Goal: Find specific page/section: Find specific page/section

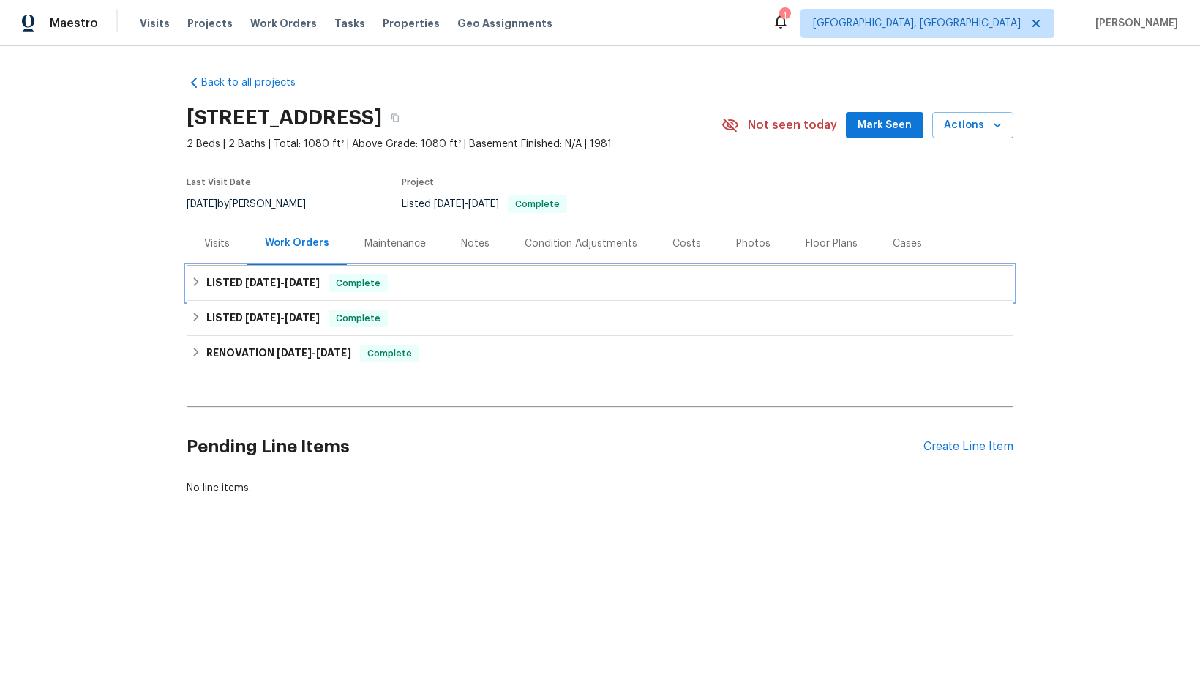
click at [410, 282] on div "LISTED [DATE] - [DATE] Complete" at bounding box center [600, 283] width 818 height 18
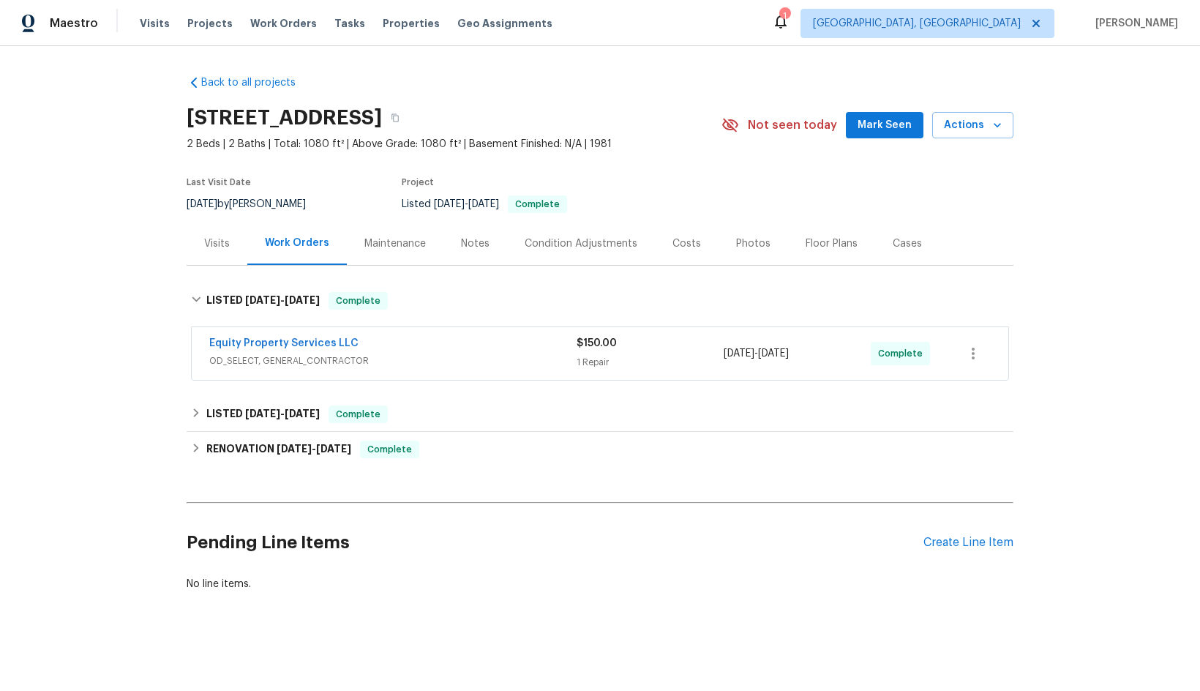
click at [424, 348] on div "Equity Property Services LLC" at bounding box center [392, 345] width 367 height 18
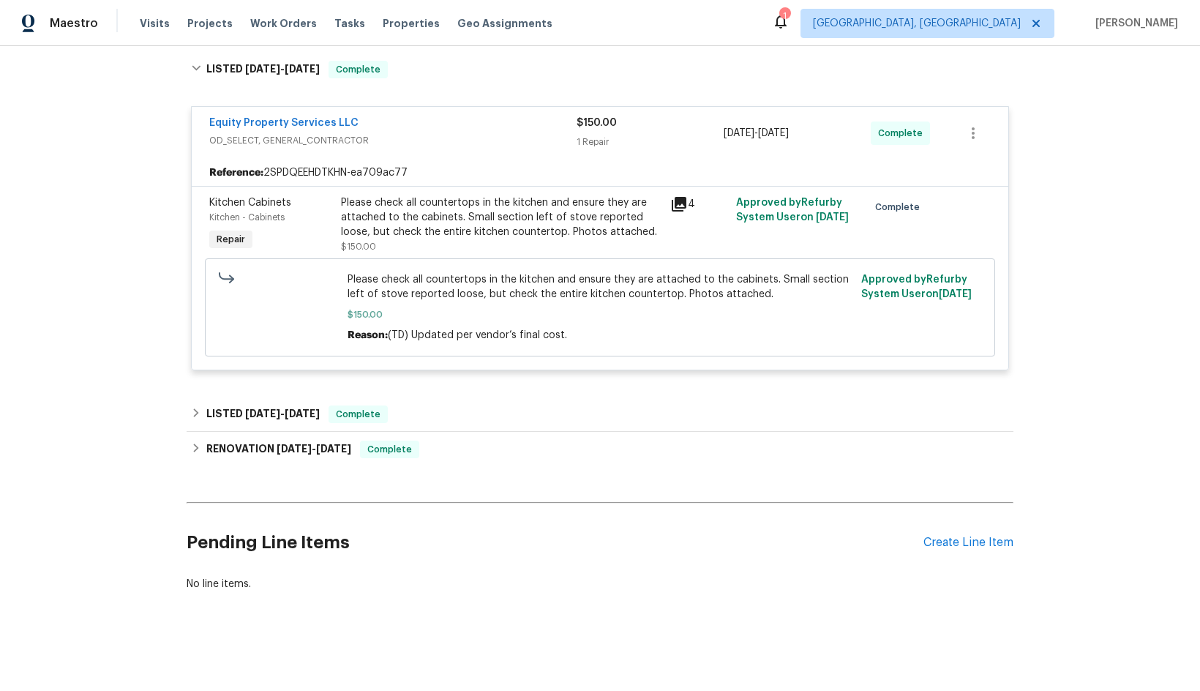
scroll to position [242, 0]
click at [422, 405] on div "LISTED [DATE] - [DATE] Complete" at bounding box center [600, 414] width 818 height 18
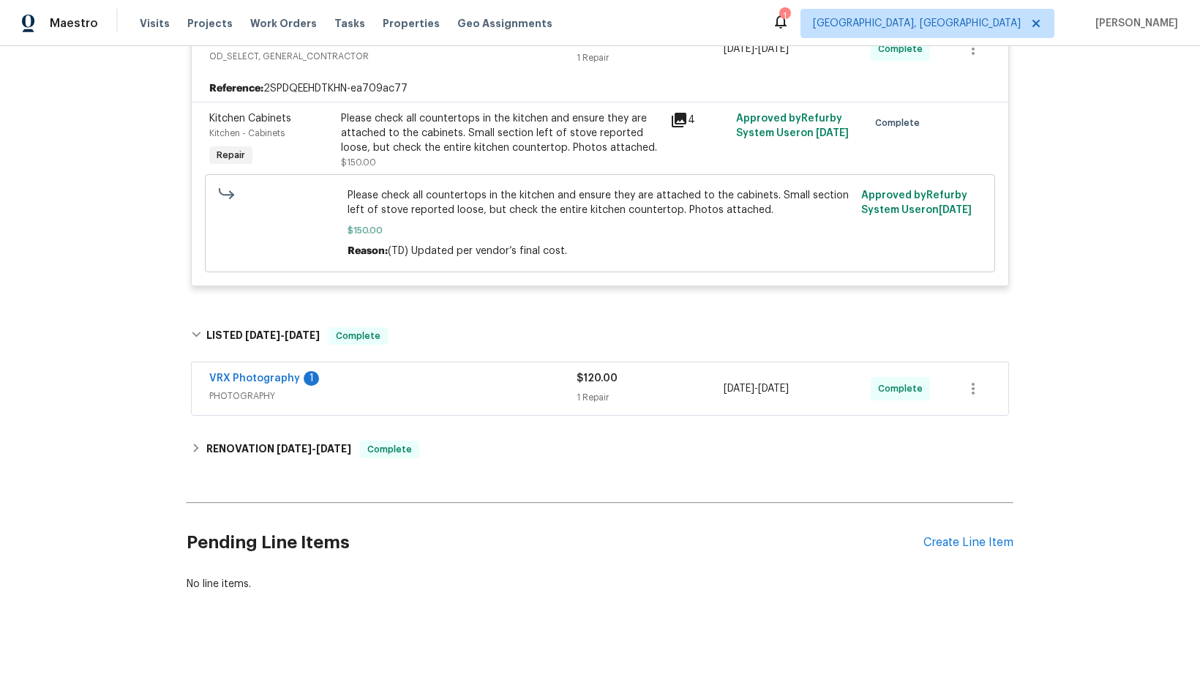
click at [433, 389] on span "PHOTOGRAPHY" at bounding box center [392, 396] width 367 height 15
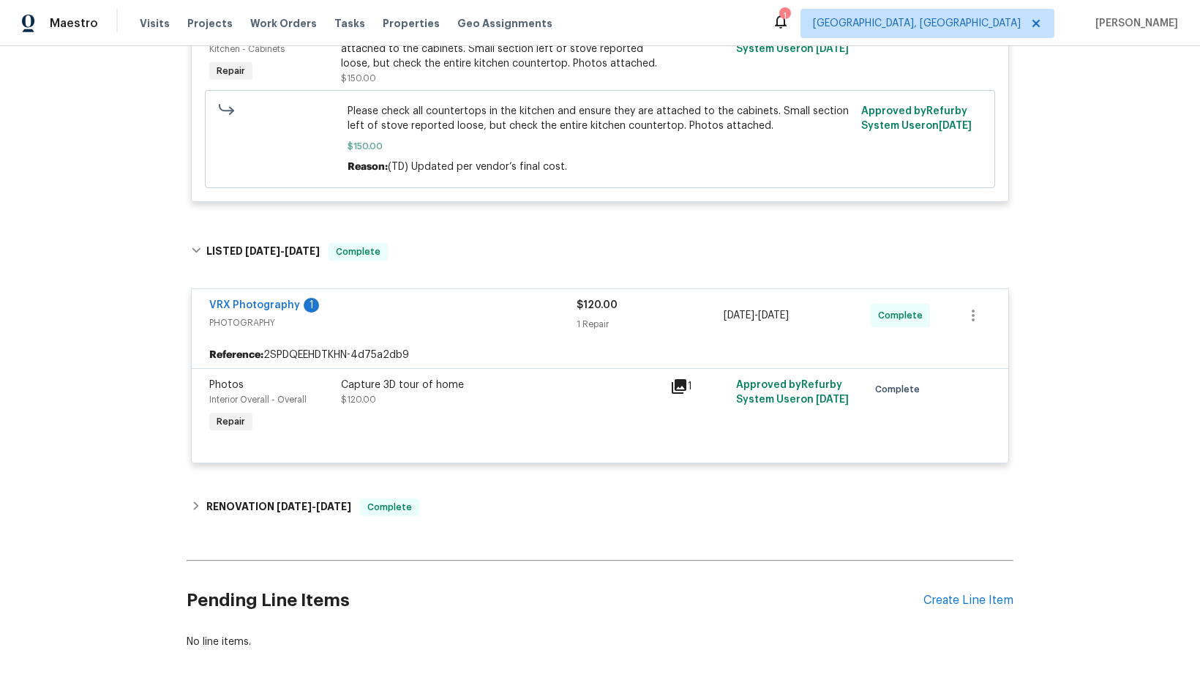
scroll to position [468, 0]
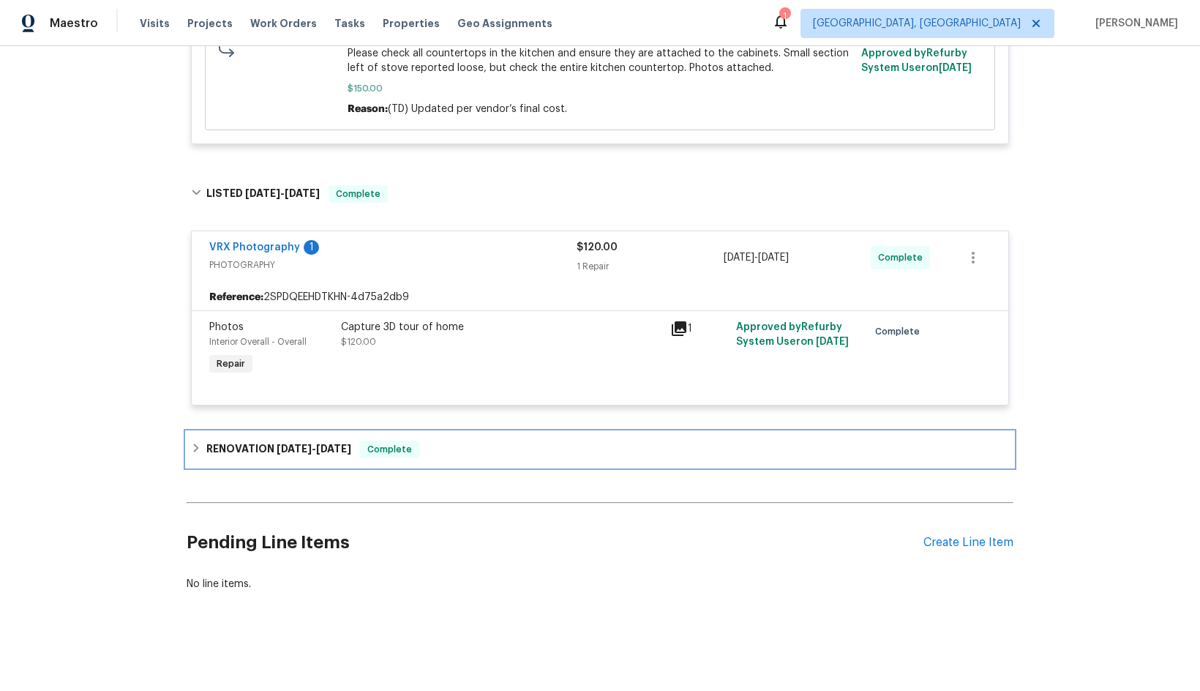
click at [436, 441] on div "RENOVATION [DATE] - [DATE] Complete" at bounding box center [600, 450] width 818 height 18
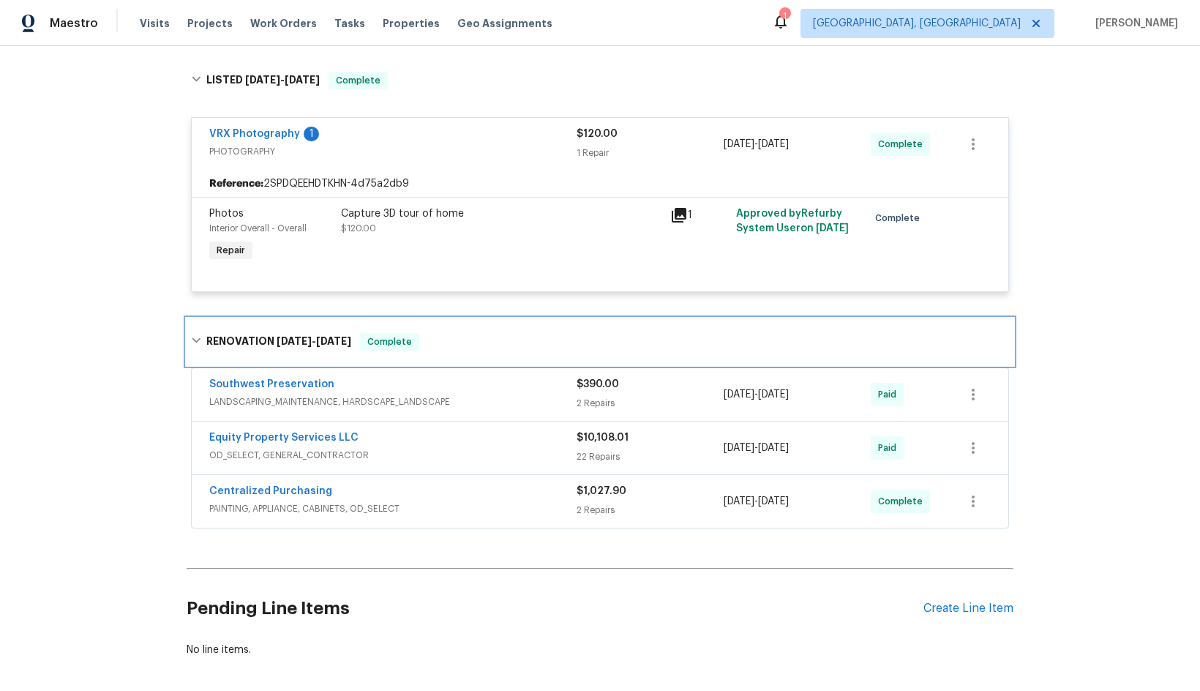
scroll to position [648, 0]
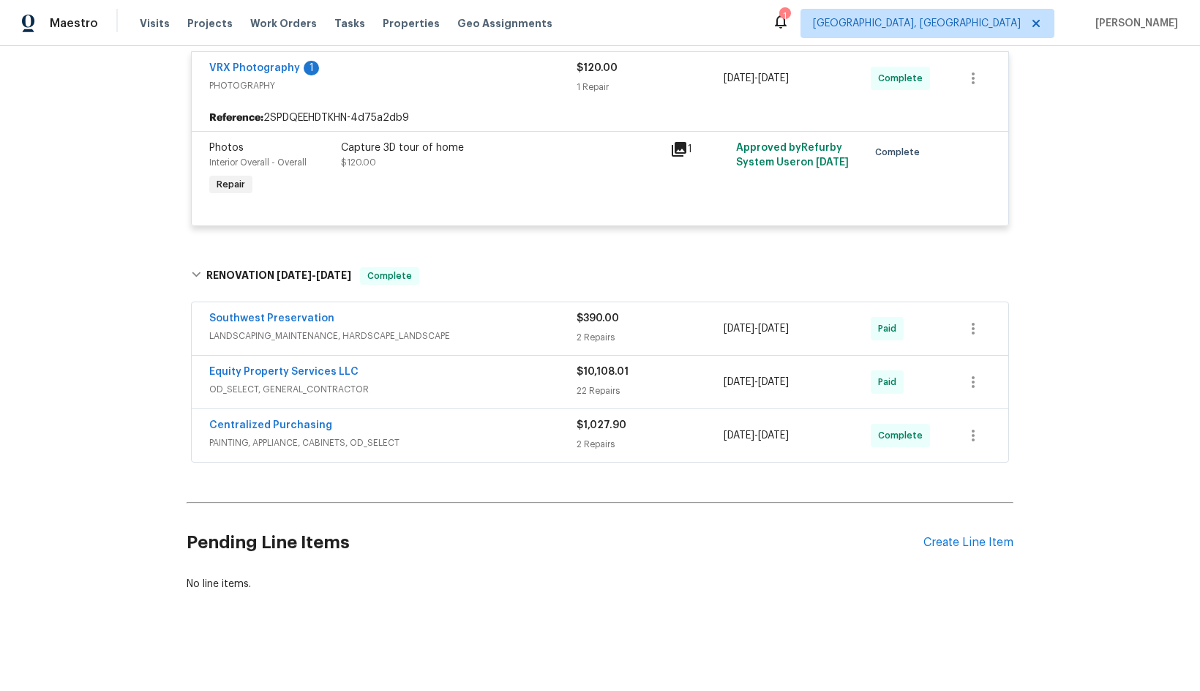
drag, startPoint x: 470, startPoint y: 305, endPoint x: 472, endPoint y: 314, distance: 9.1
click at [471, 311] on div "Southwest Preservation" at bounding box center [392, 320] width 367 height 18
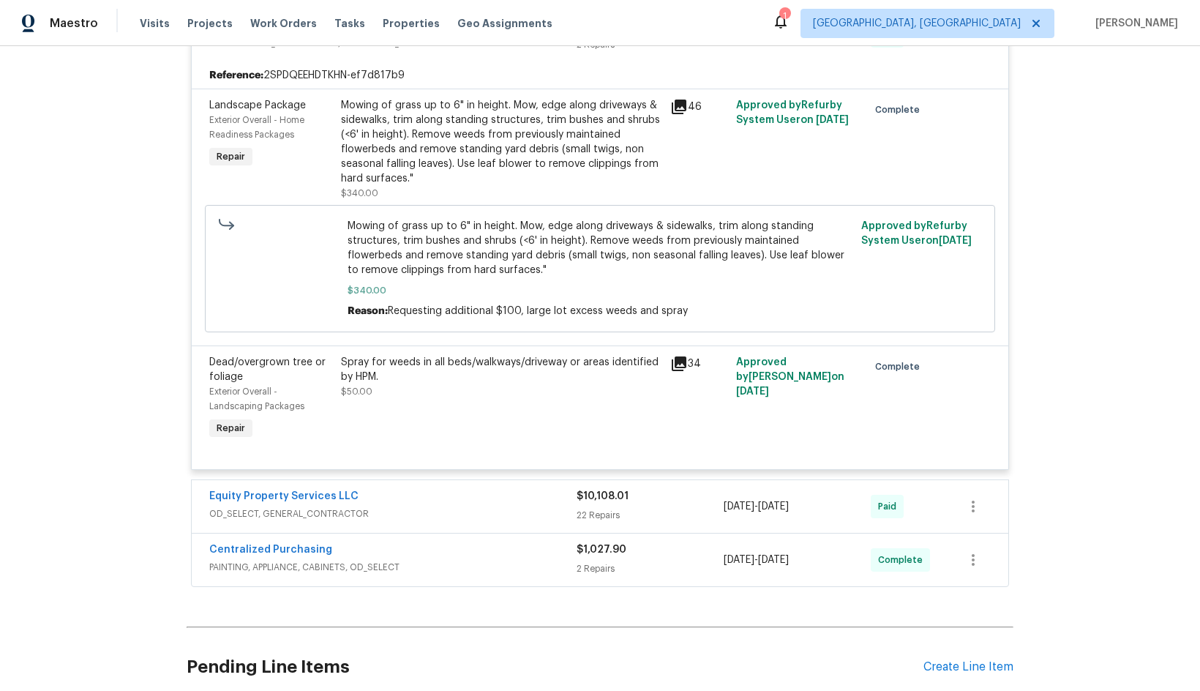
scroll to position [1014, 0]
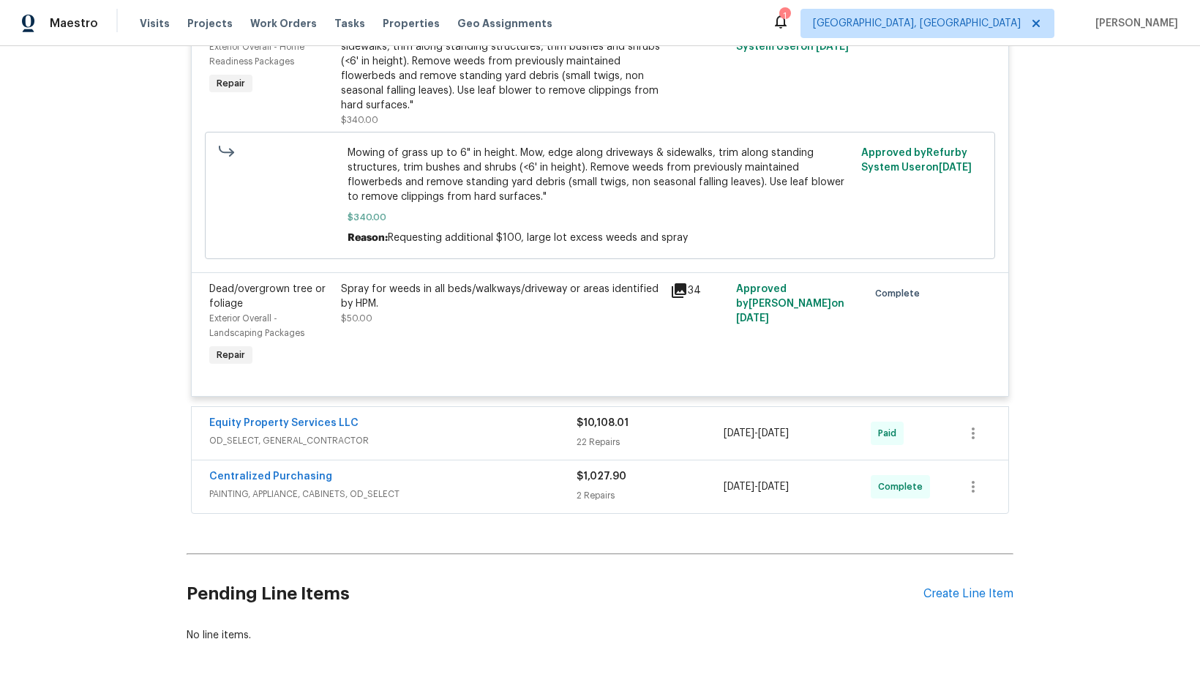
drag, startPoint x: 442, startPoint y: 411, endPoint x: 449, endPoint y: 417, distance: 8.8
click at [442, 417] on div "Equity Property Services LLC OD_SELECT, GENERAL_CONTRACTOR $10,108.01 22 Repair…" at bounding box center [600, 433] width 817 height 53
click at [446, 436] on span "OD_SELECT, GENERAL_CONTRACTOR" at bounding box center [392, 440] width 367 height 15
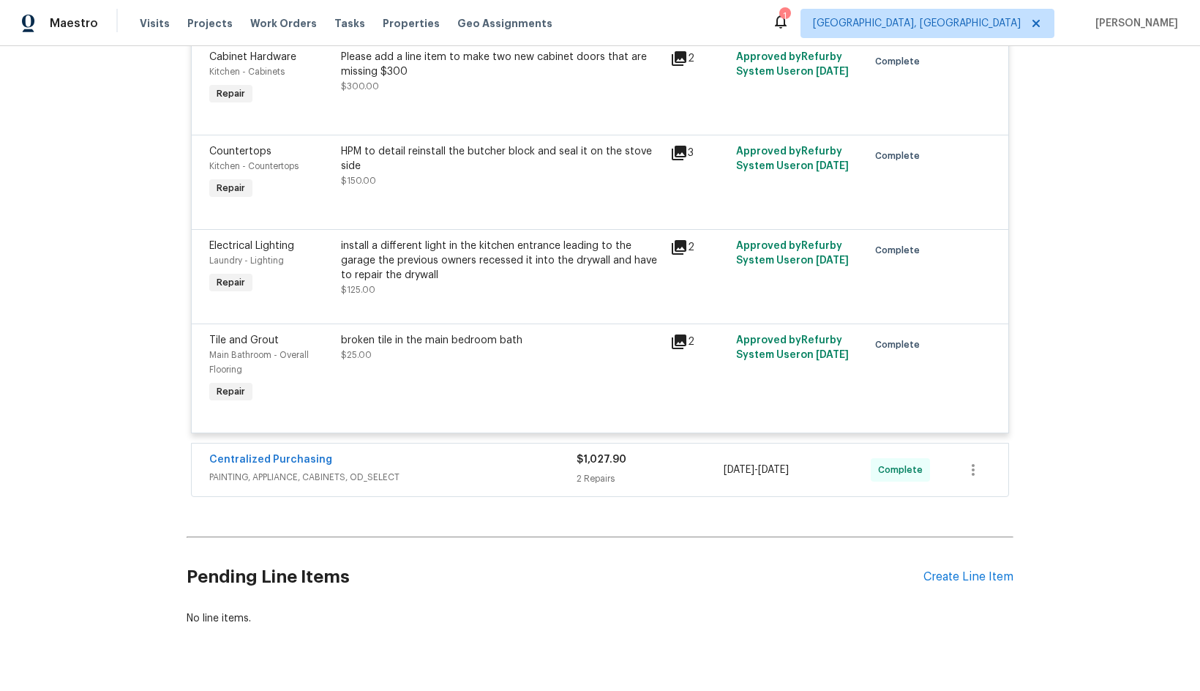
scroll to position [4160, 0]
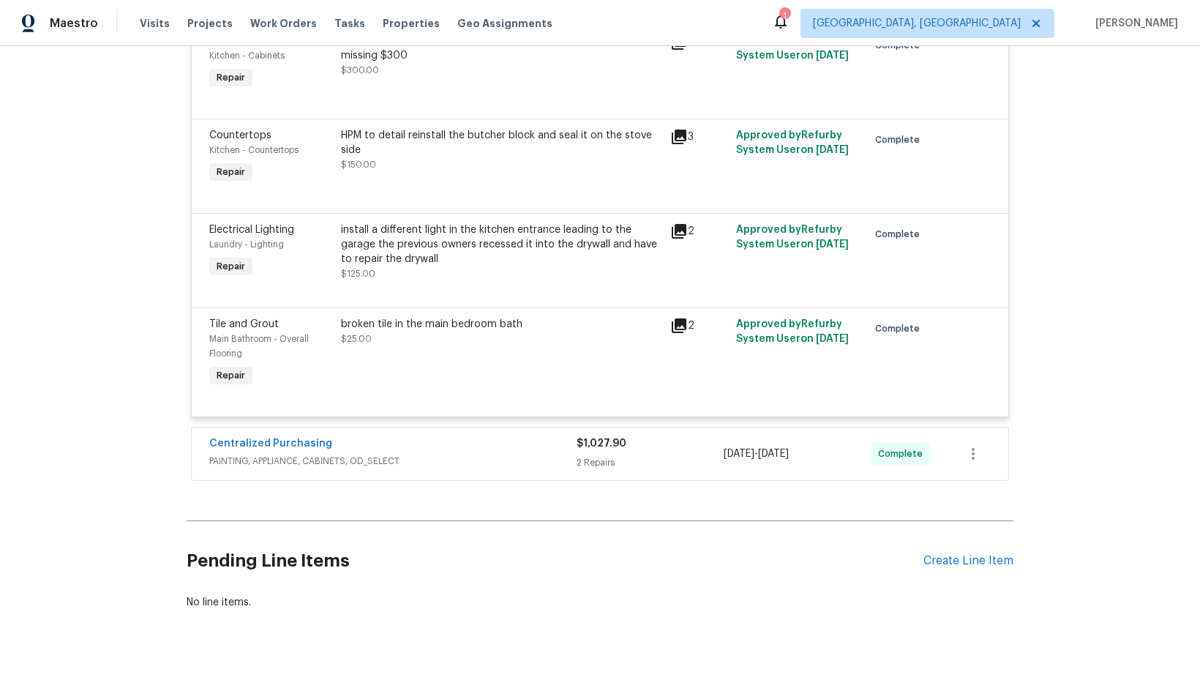
click at [459, 454] on span "PAINTING, APPLIANCE, CABINETS, OD_SELECT" at bounding box center [392, 461] width 367 height 15
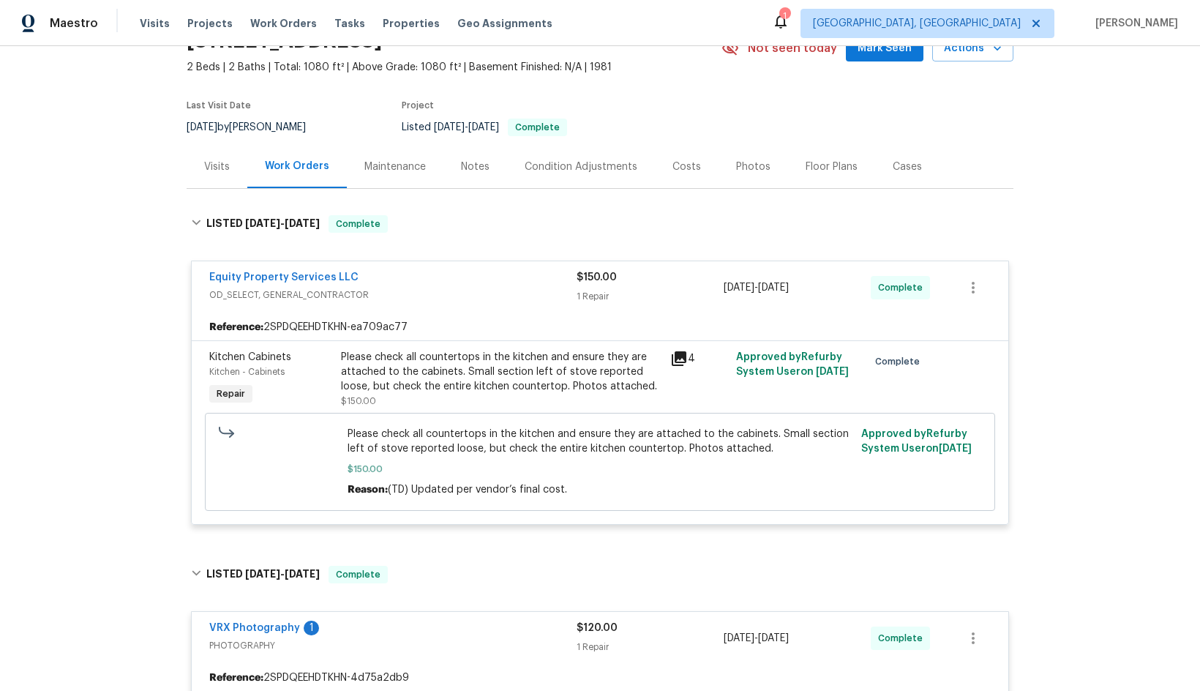
scroll to position [0, 0]
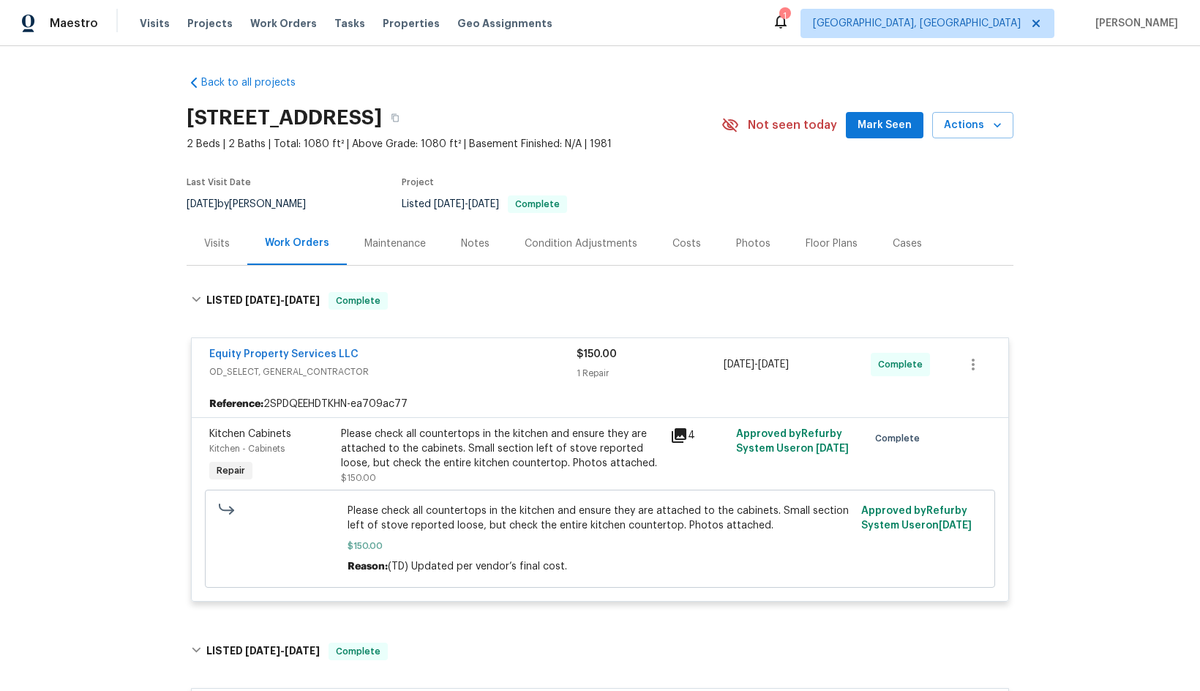
click at [391, 240] on div "Maintenance" at bounding box center [395, 243] width 61 height 15
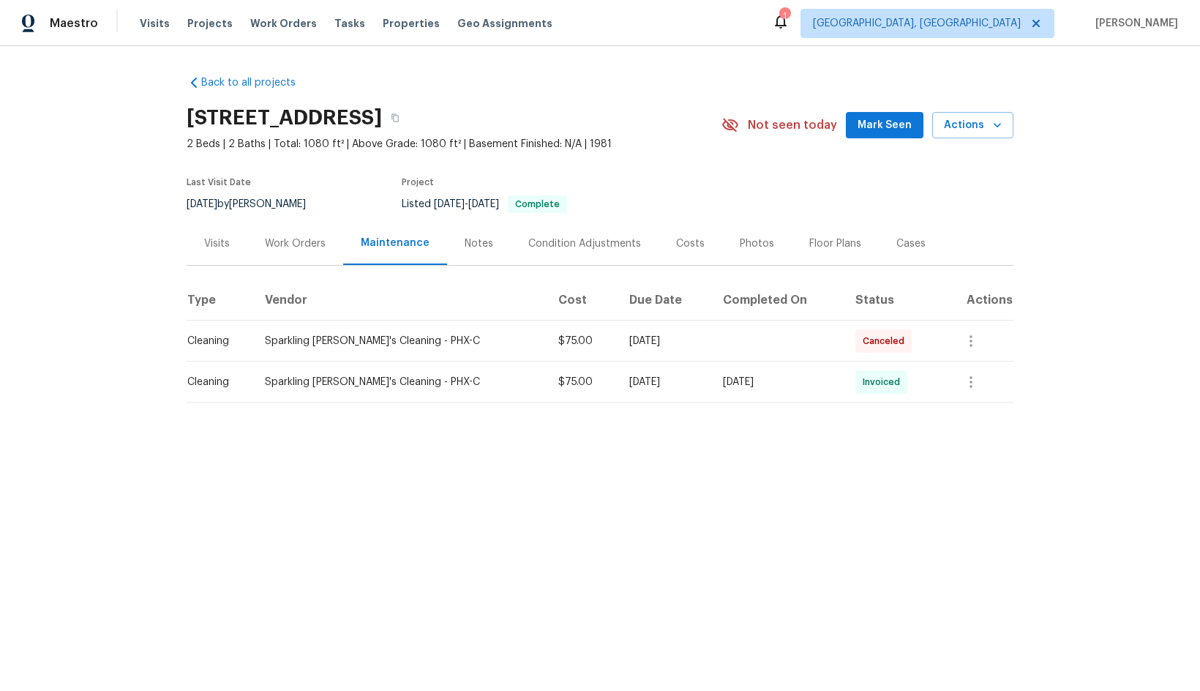
click at [297, 240] on div "Work Orders" at bounding box center [295, 243] width 61 height 15
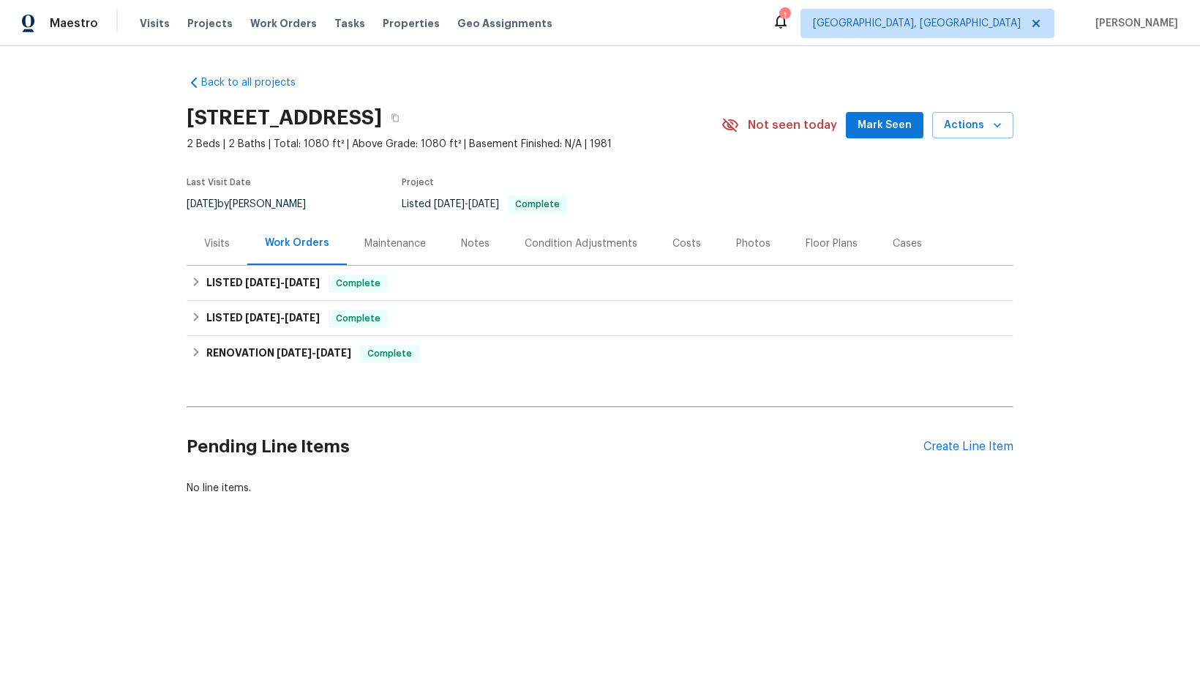
click at [558, 242] on div "Condition Adjustments" at bounding box center [581, 243] width 113 height 15
